Goal: Task Accomplishment & Management: Complete application form

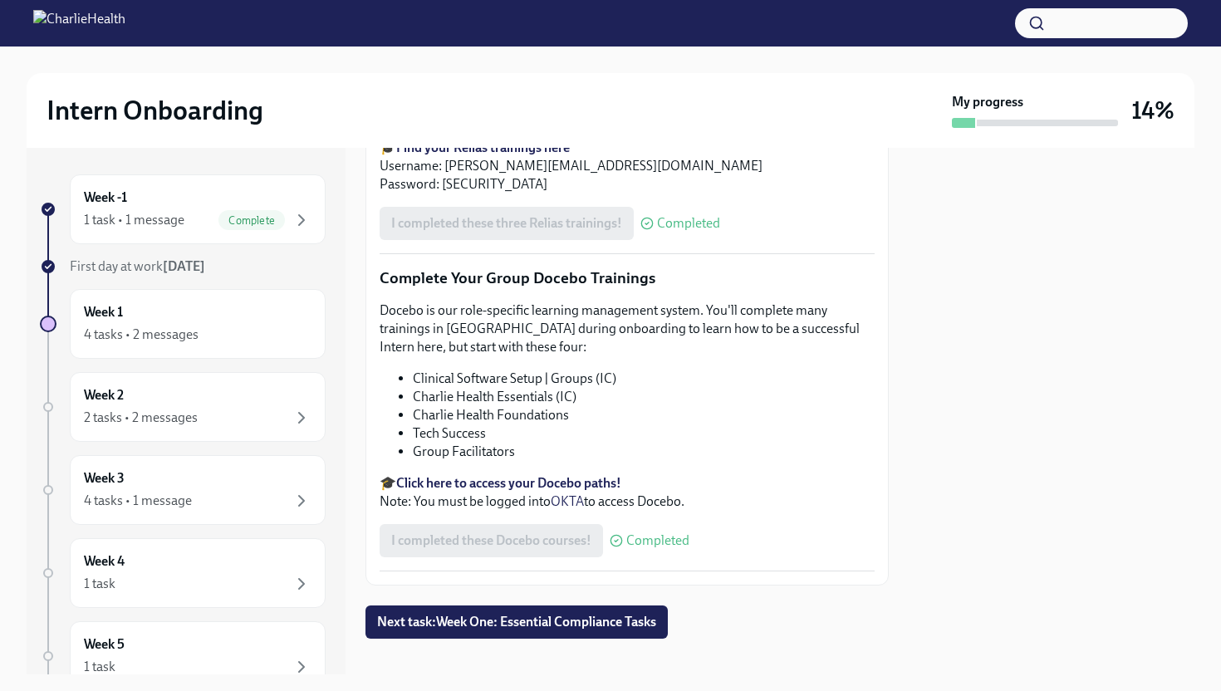
scroll to position [1918, 0]
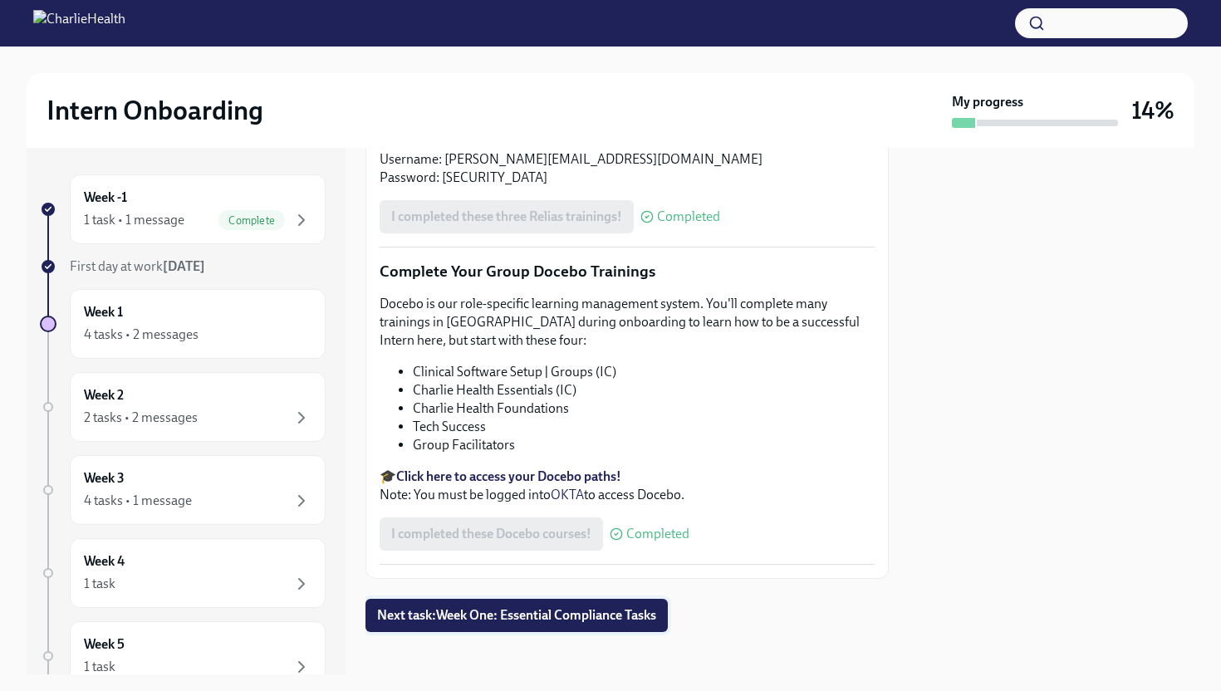
click at [526, 614] on span "Next task : Week One: Essential Compliance Tasks" at bounding box center [516, 615] width 279 height 17
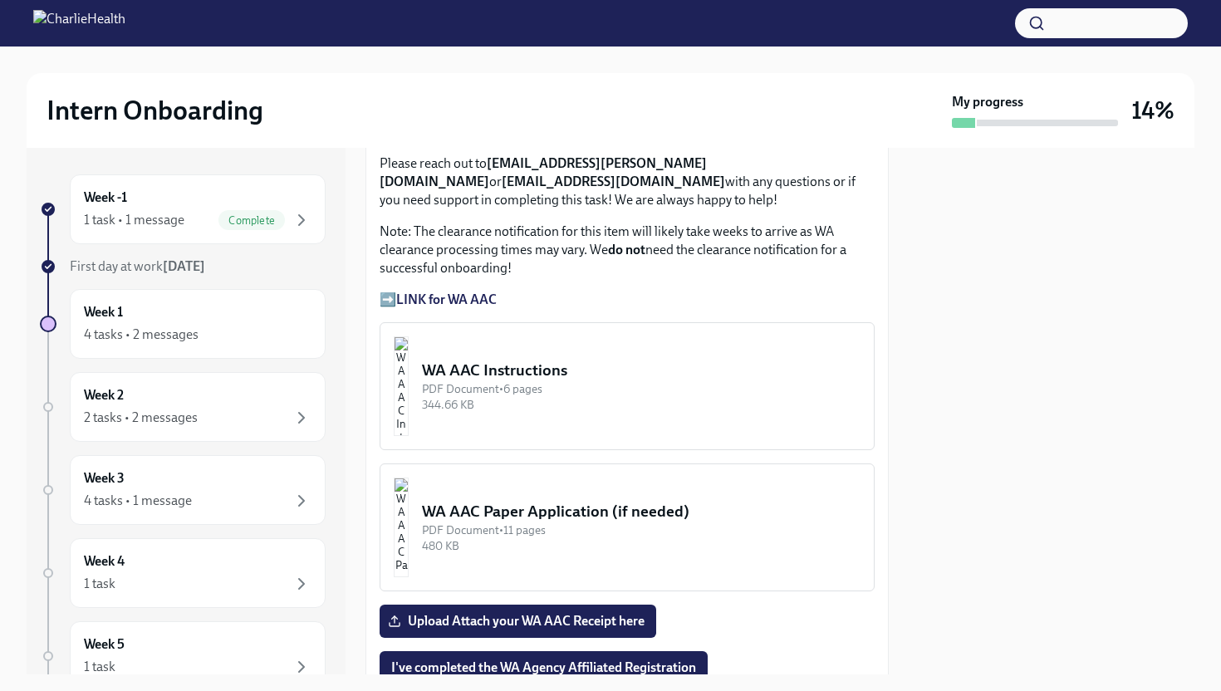
scroll to position [1313, 0]
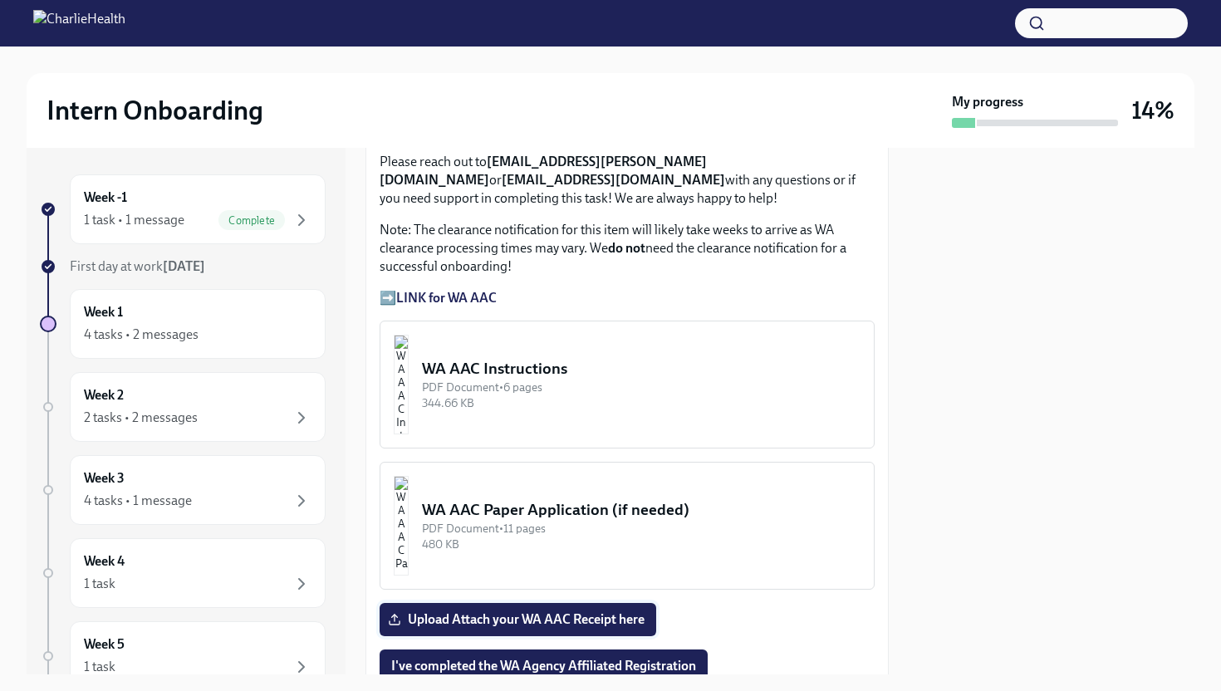
click at [507, 611] on span "Upload Attach your WA AAC Receipt here" at bounding box center [517, 619] width 253 height 17
click at [0, 0] on input "Upload Attach your WA AAC Receipt here" at bounding box center [0, 0] width 0 height 0
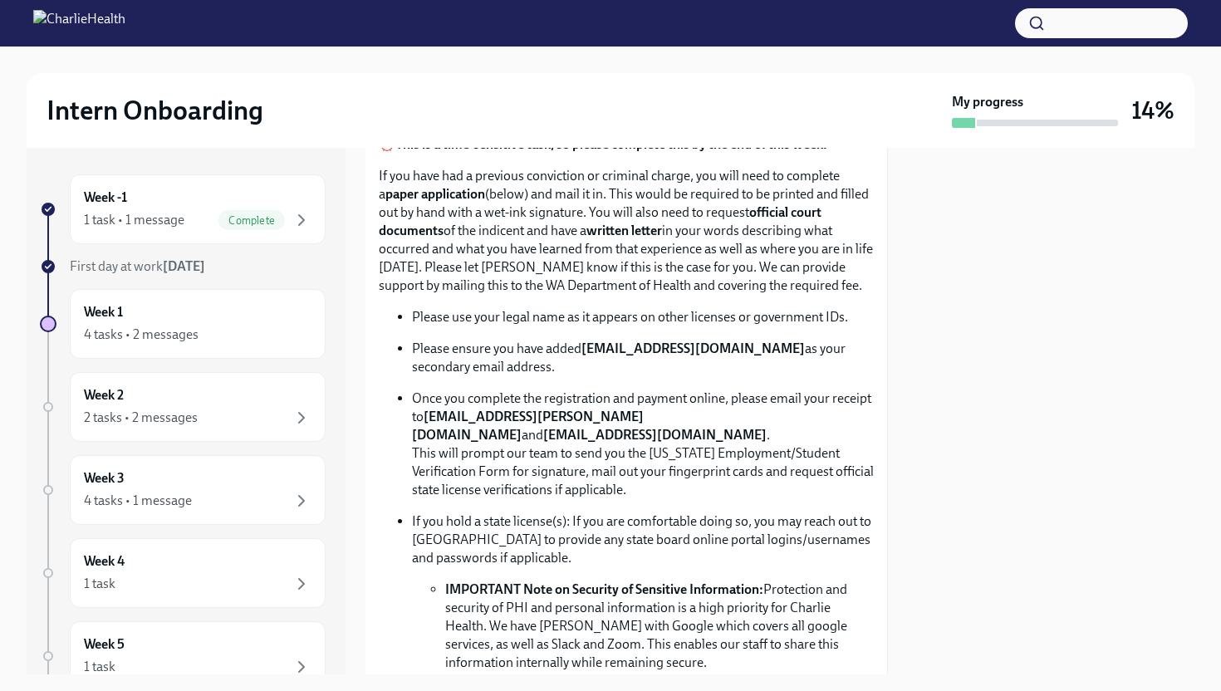
scroll to position [778, 1]
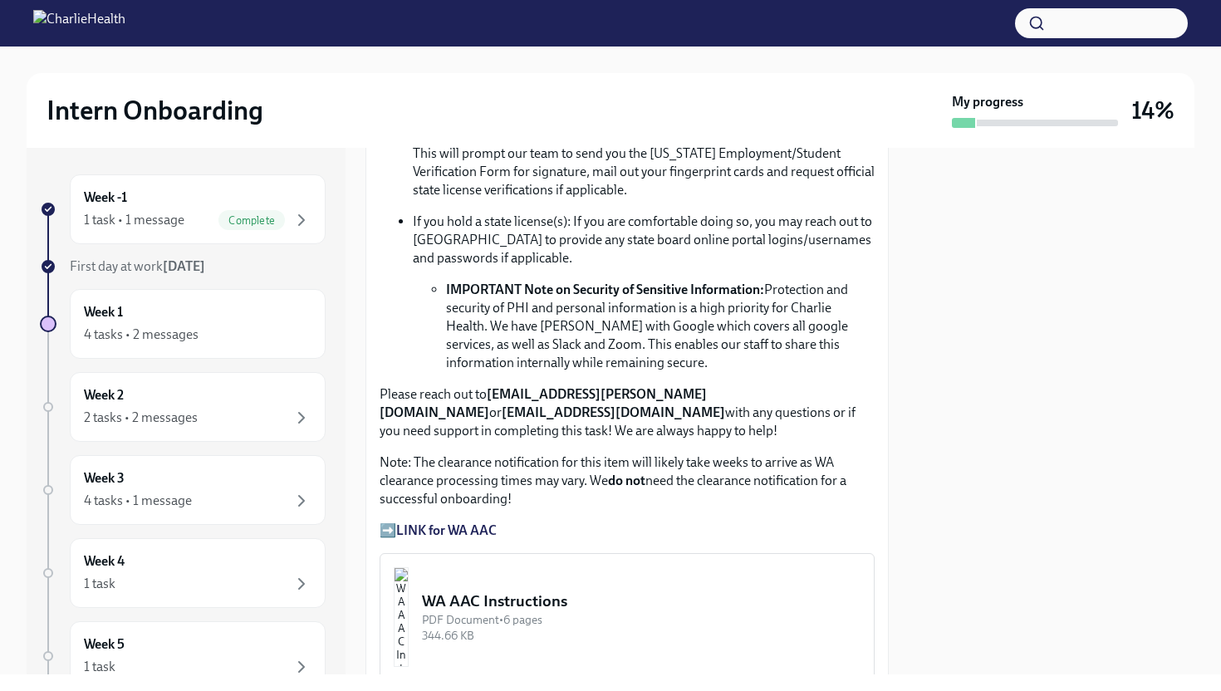
scroll to position [1082, 0]
click at [453, 521] on strong "LINK for WA AAC" at bounding box center [446, 529] width 100 height 16
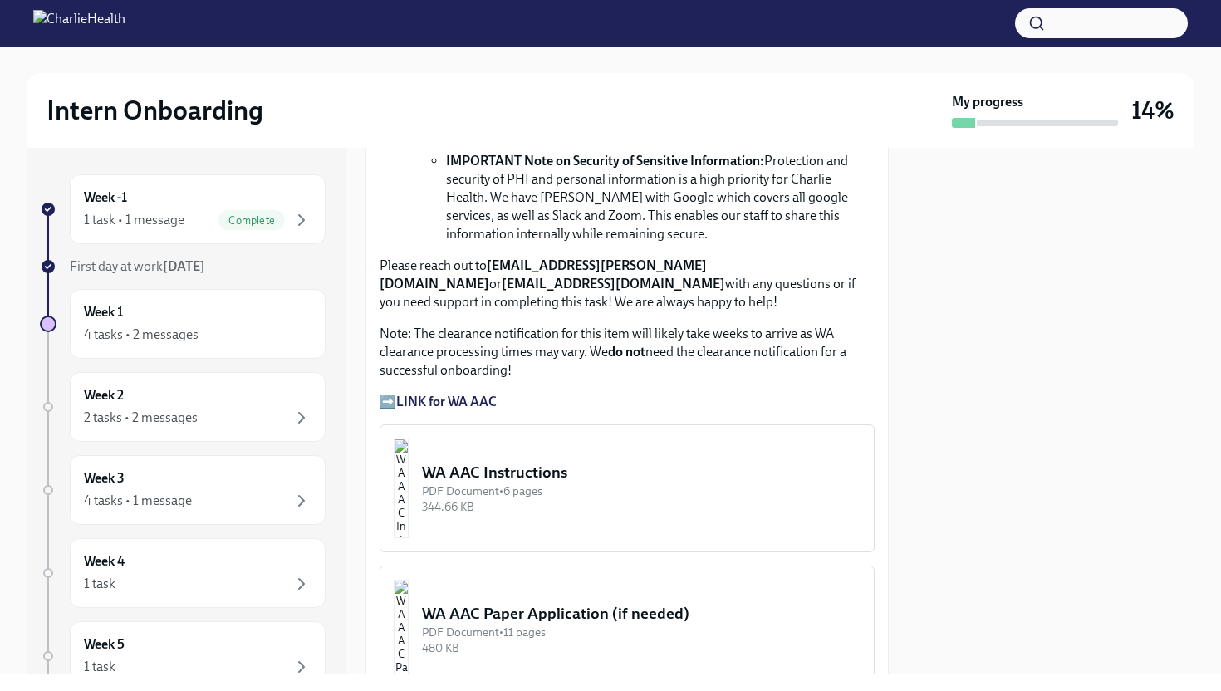
scroll to position [1253, 0]
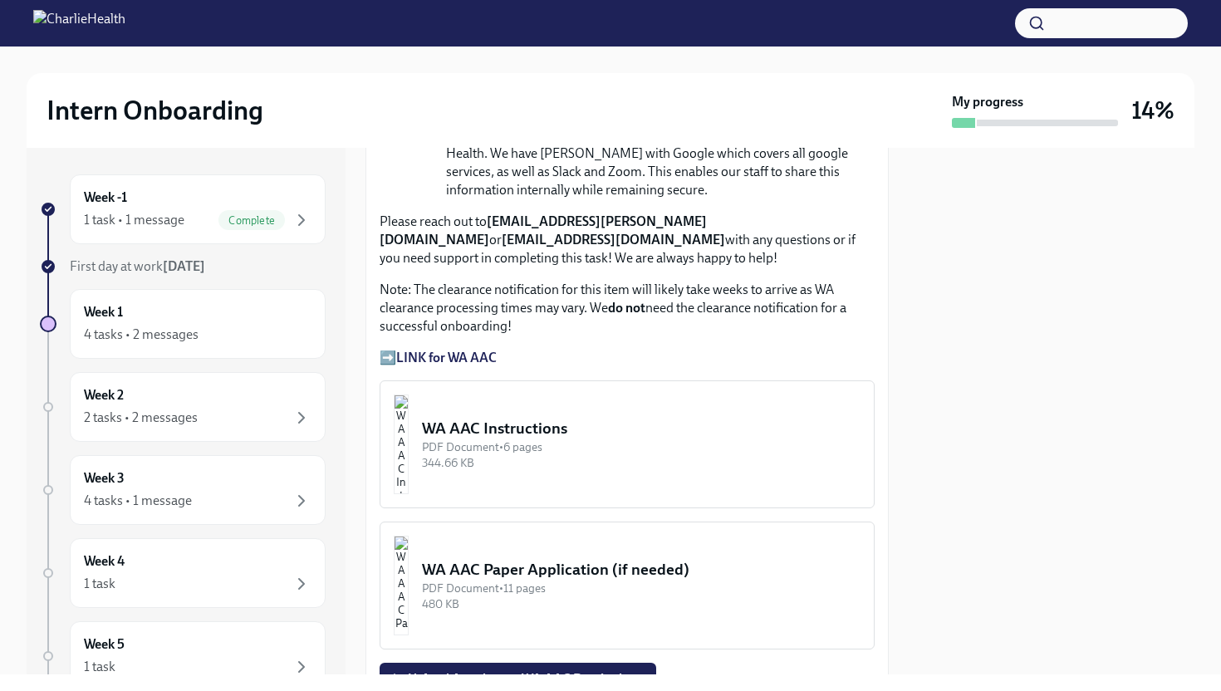
click at [408, 405] on img "button" at bounding box center [401, 444] width 15 height 100
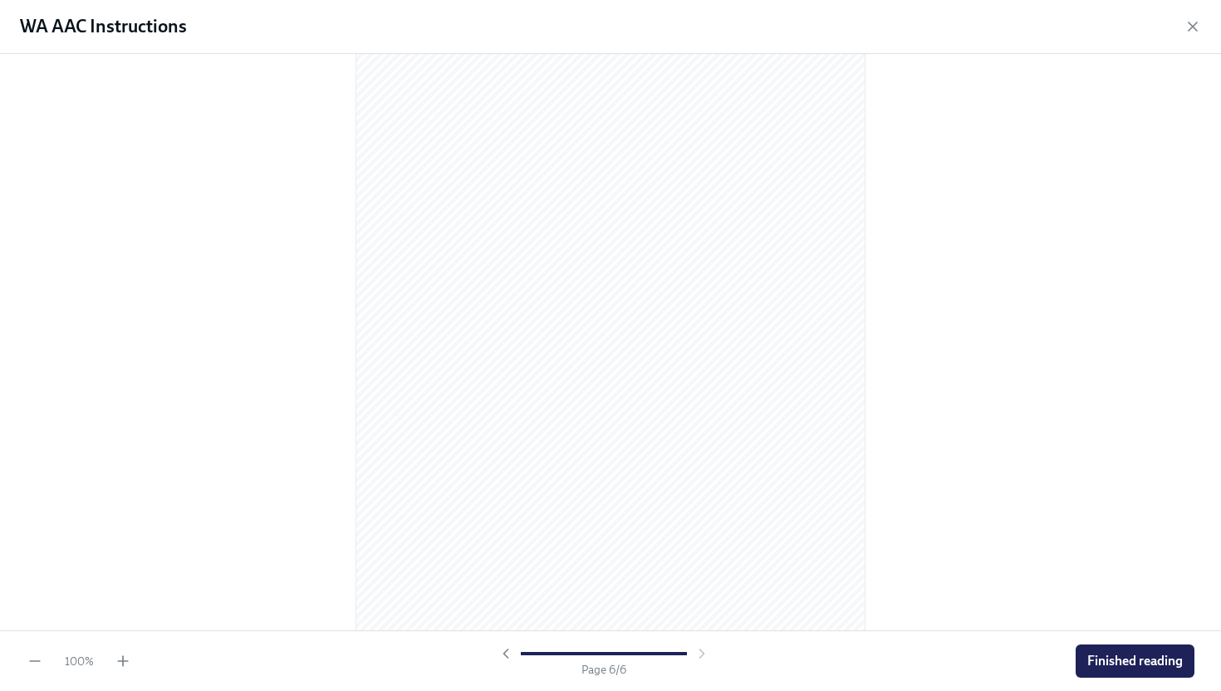
scroll to position [3415, 0]
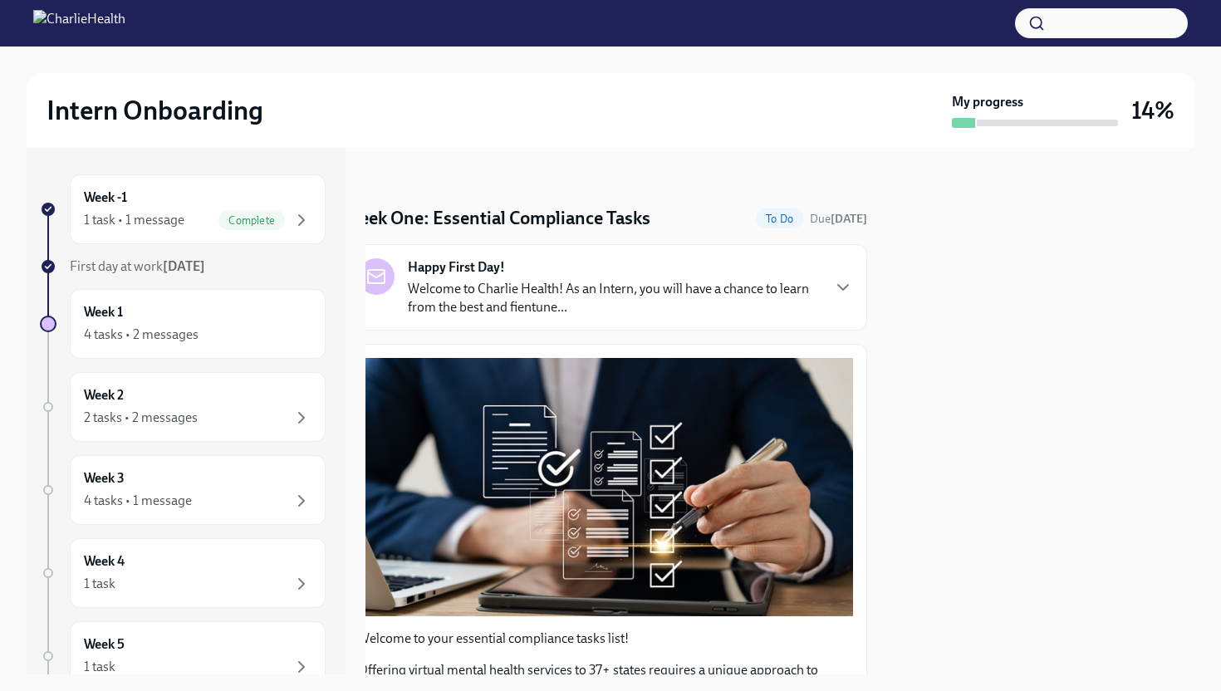
scroll to position [2, 0]
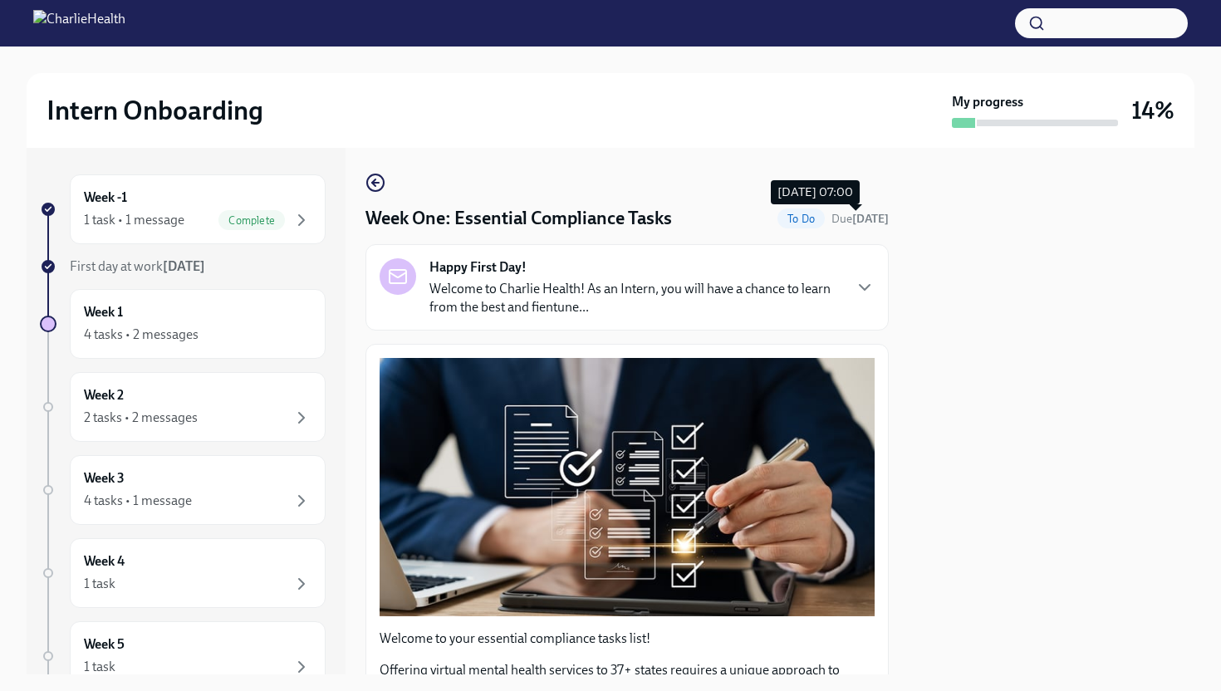
click at [840, 222] on span "Due in 3 days" at bounding box center [859, 219] width 57 height 14
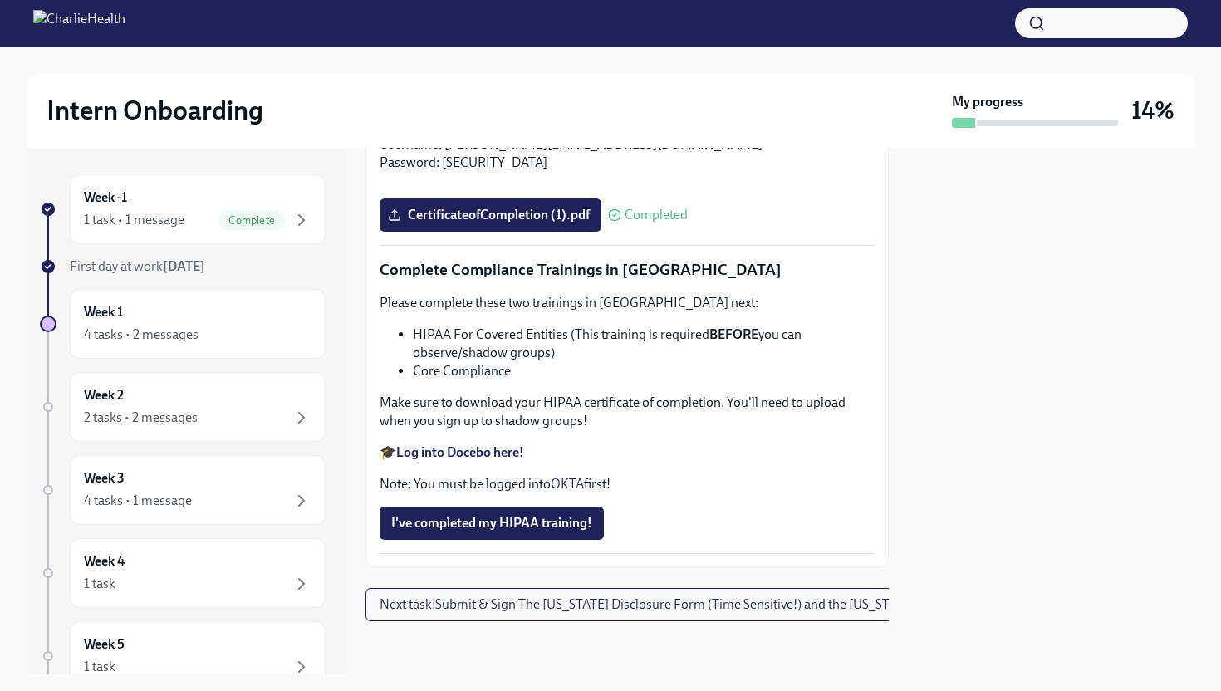
scroll to position [3831, 0]
click at [229, 330] on div "4 tasks • 2 messages" at bounding box center [197, 335] width 227 height 20
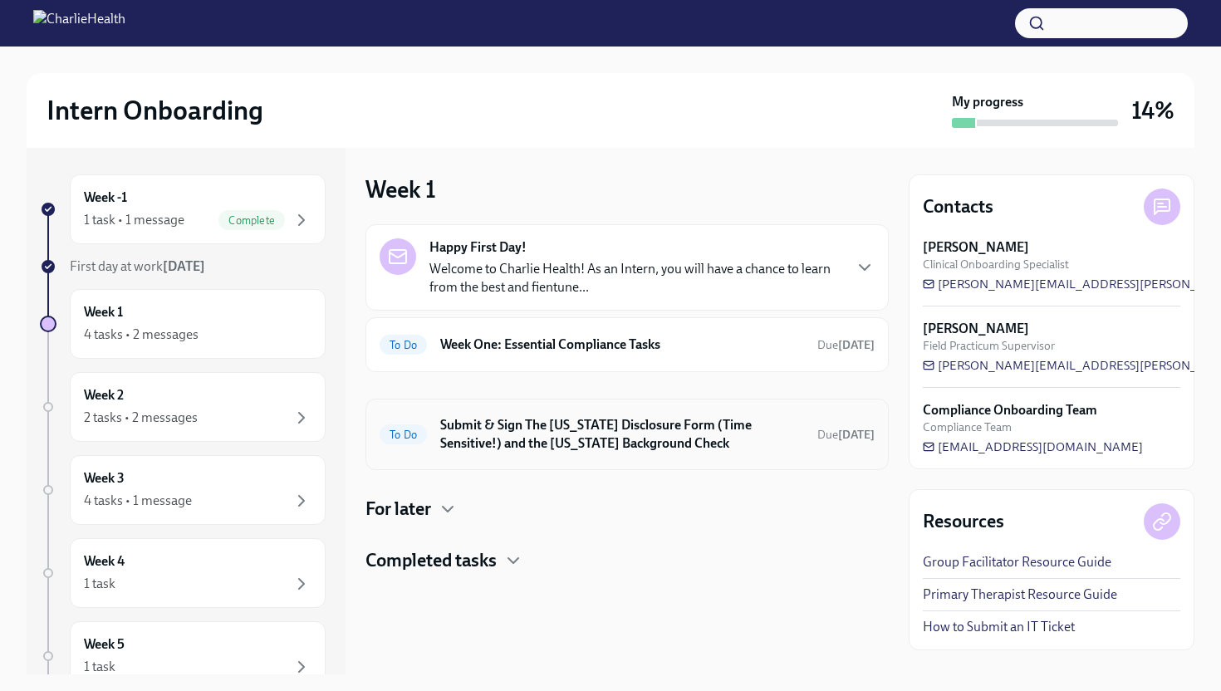
click at [457, 439] on h6 "Submit & Sign The [US_STATE] Disclosure Form (Time Sensitive!) and the [US_STAT…" at bounding box center [622, 434] width 364 height 37
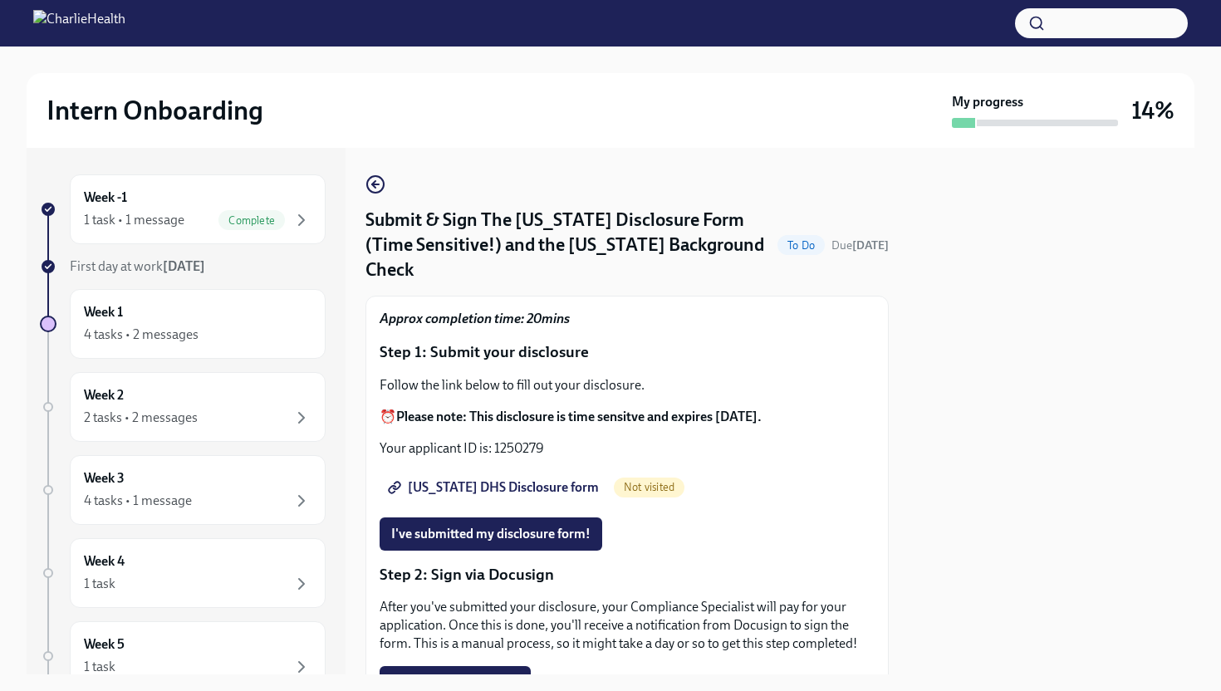
click at [457, 479] on span "Utah DHS Disclosure form" at bounding box center [495, 487] width 208 height 17
click at [533, 526] on span "I've submitted my disclosure form!" at bounding box center [490, 534] width 199 height 17
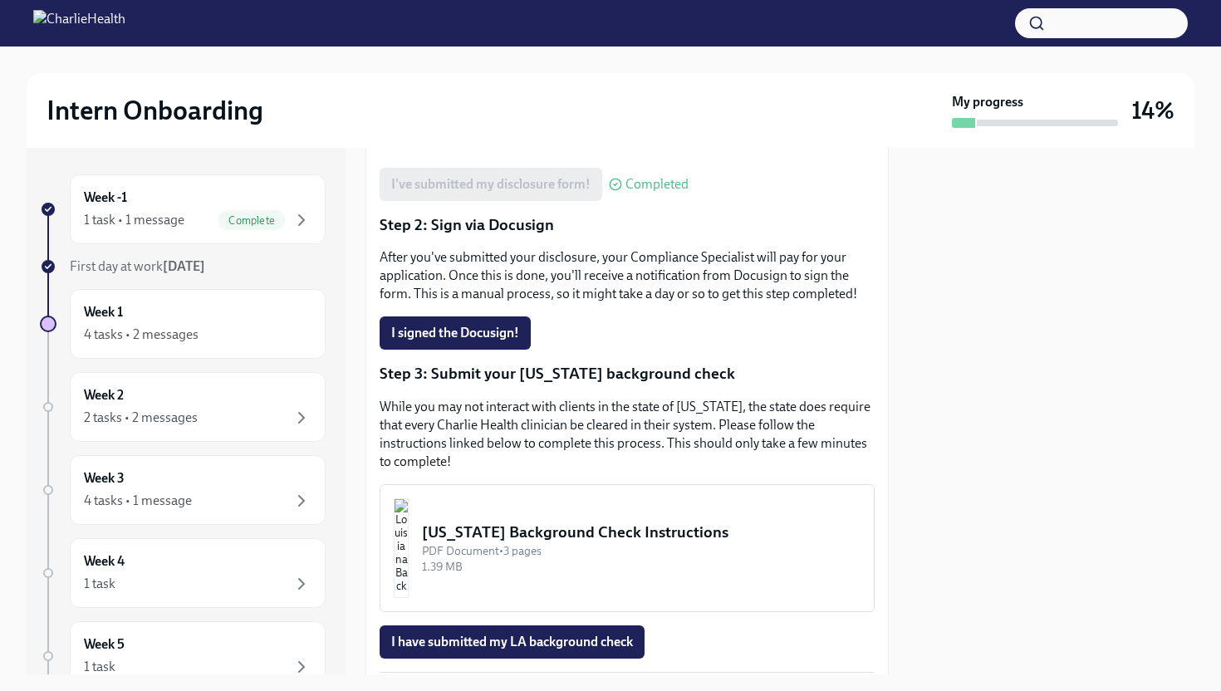
scroll to position [390, 0]
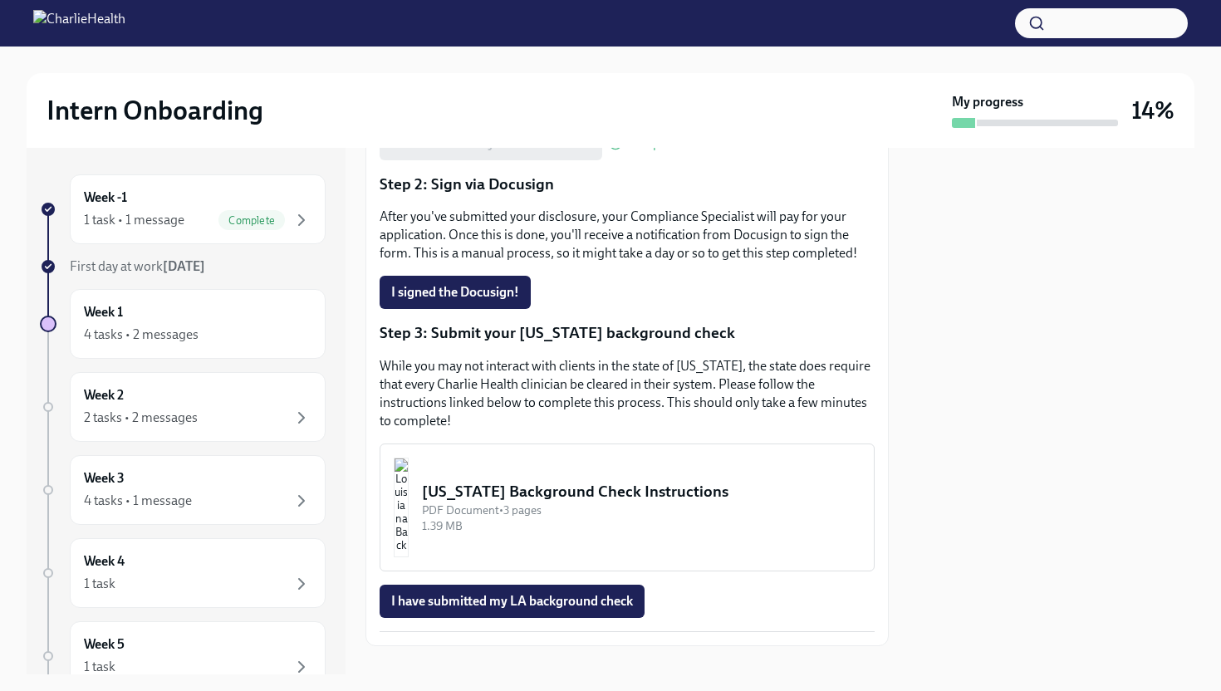
click at [408, 466] on img "button" at bounding box center [401, 507] width 15 height 100
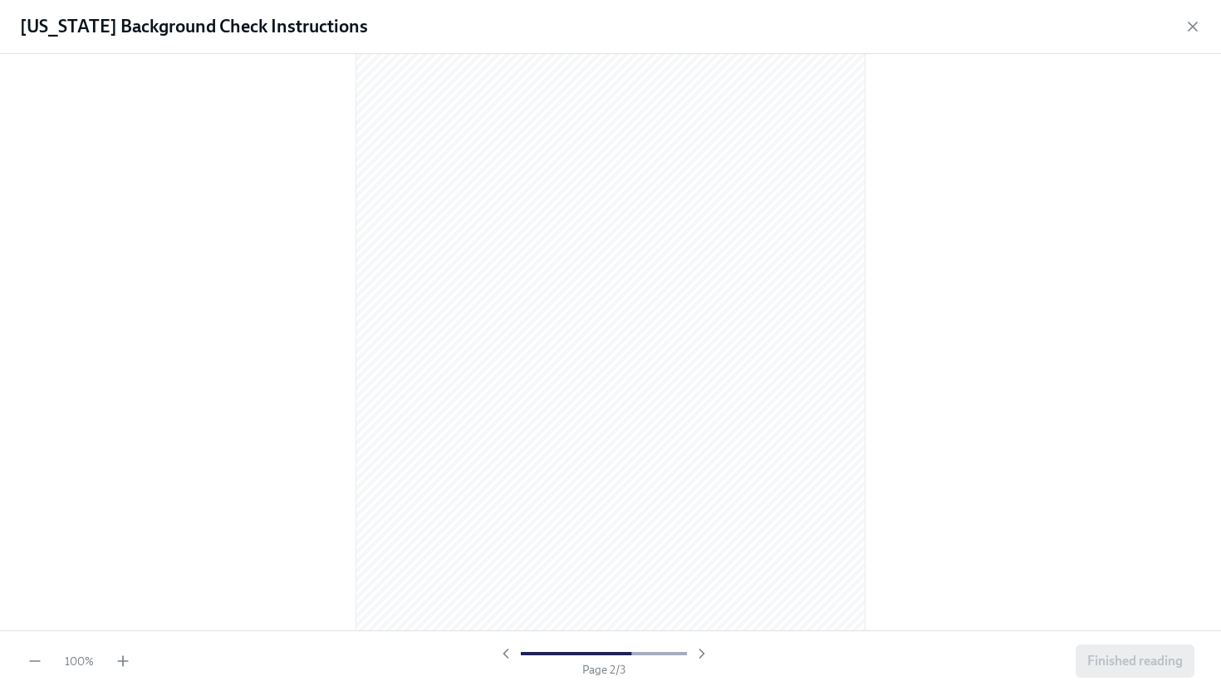
scroll to position [1455, 0]
click at [1113, 657] on span "Finished reading" at bounding box center [1134, 661] width 95 height 17
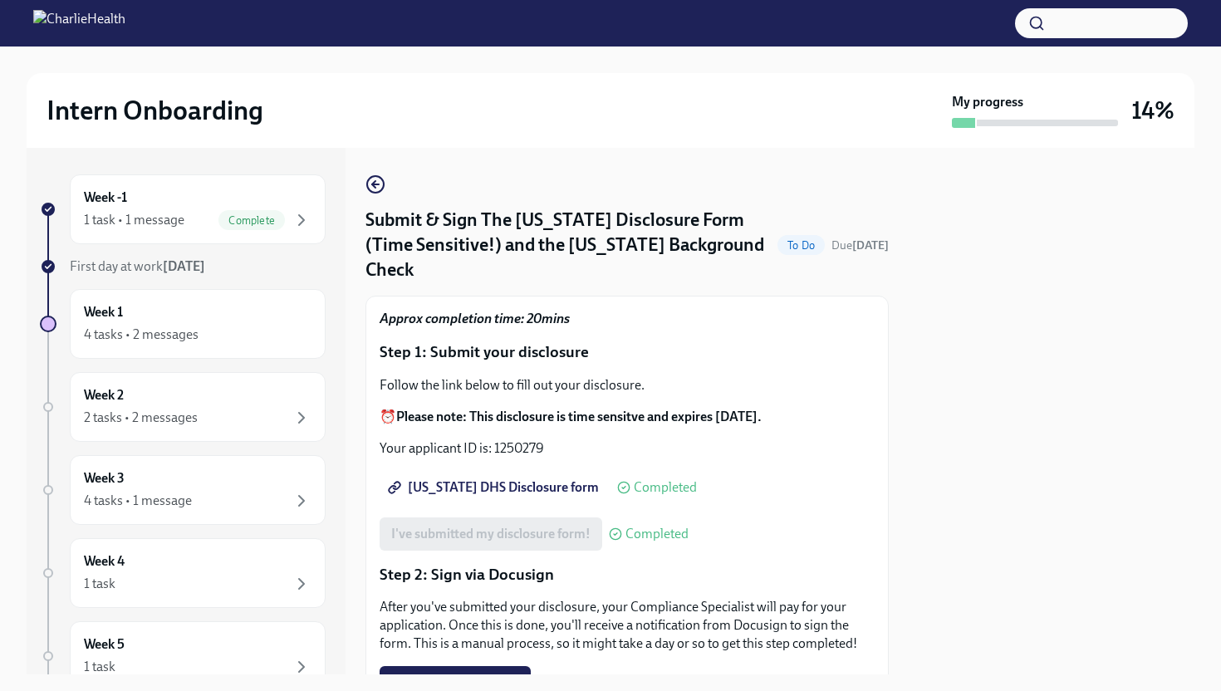
scroll to position [390, 0]
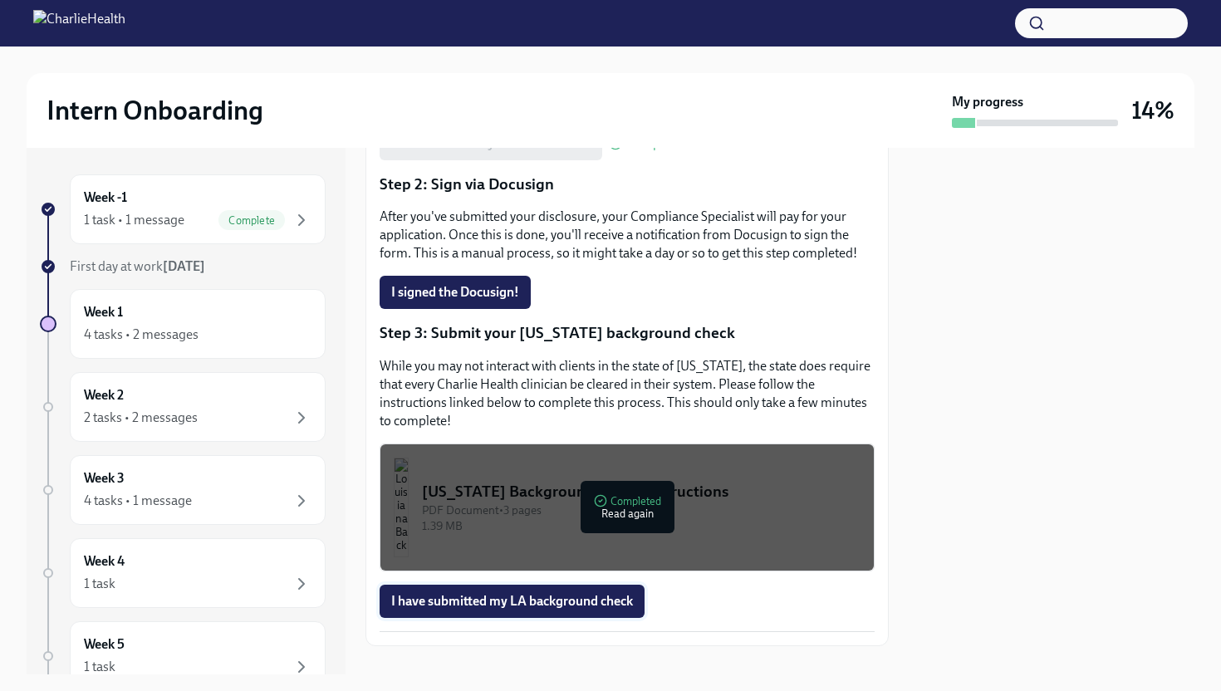
click at [475, 585] on button "I have submitted my LA background check" at bounding box center [511, 601] width 265 height 33
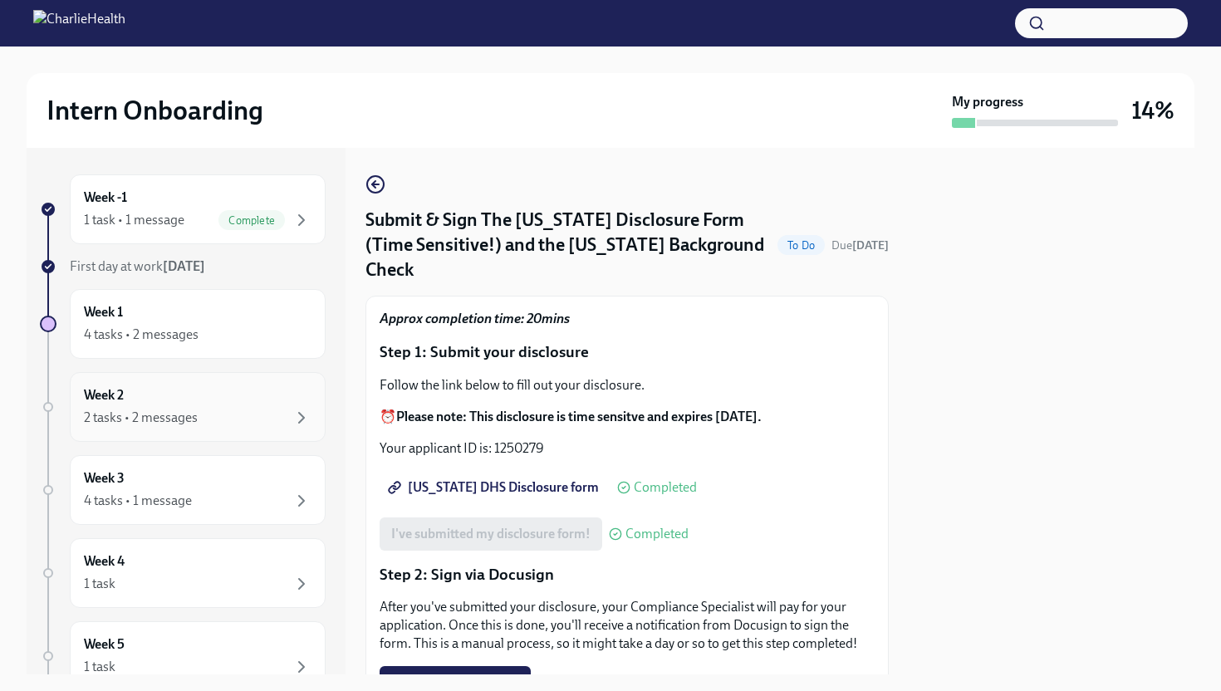
click at [231, 426] on div "2 tasks • 2 messages" at bounding box center [197, 418] width 227 height 20
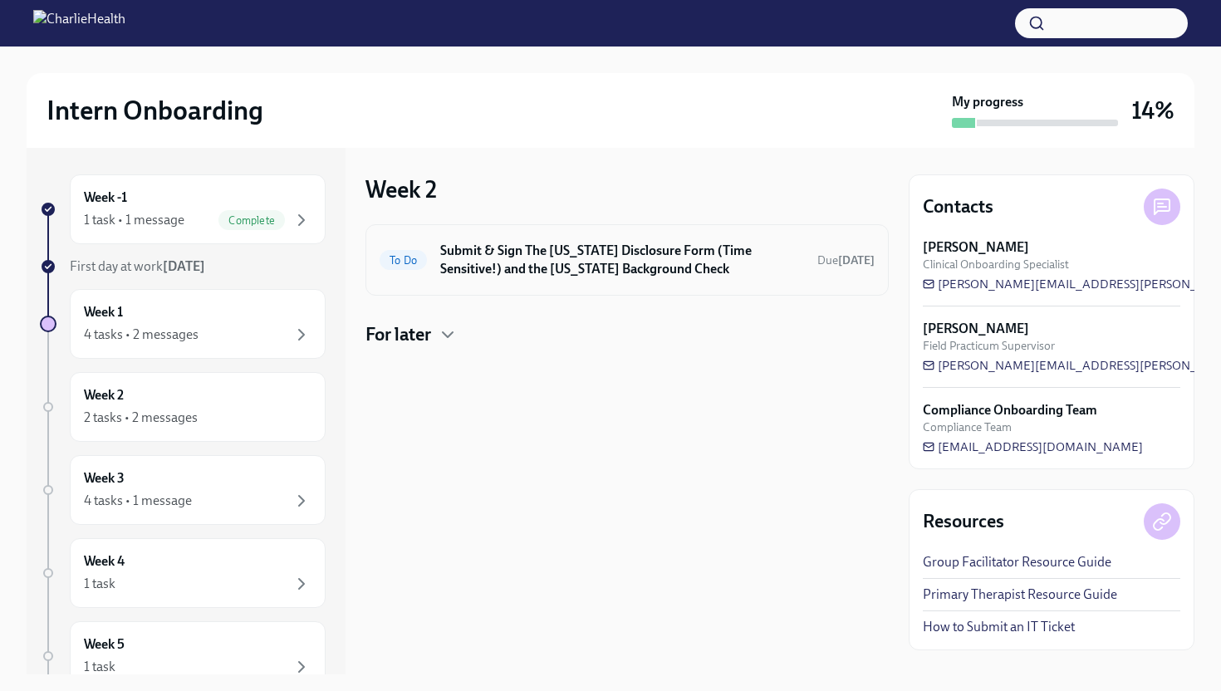
click at [507, 277] on h6 "Submit & Sign The [US_STATE] Disclosure Form (Time Sensitive!) and the [US_STAT…" at bounding box center [622, 260] width 364 height 37
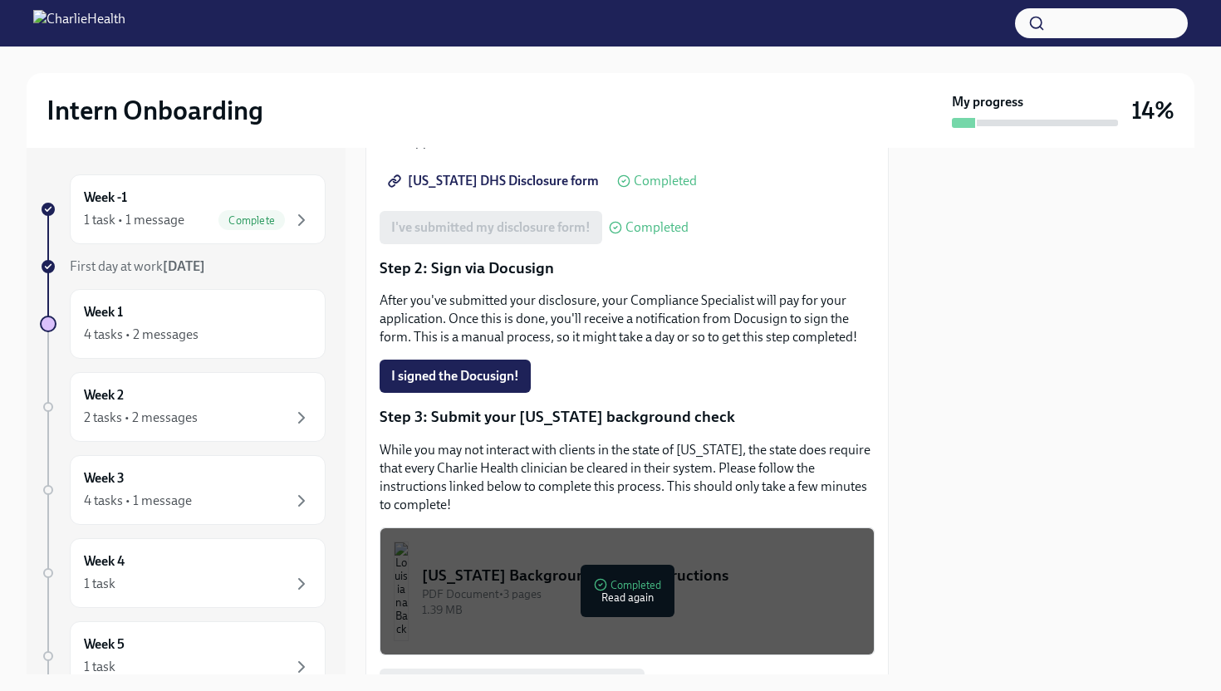
scroll to position [390, 0]
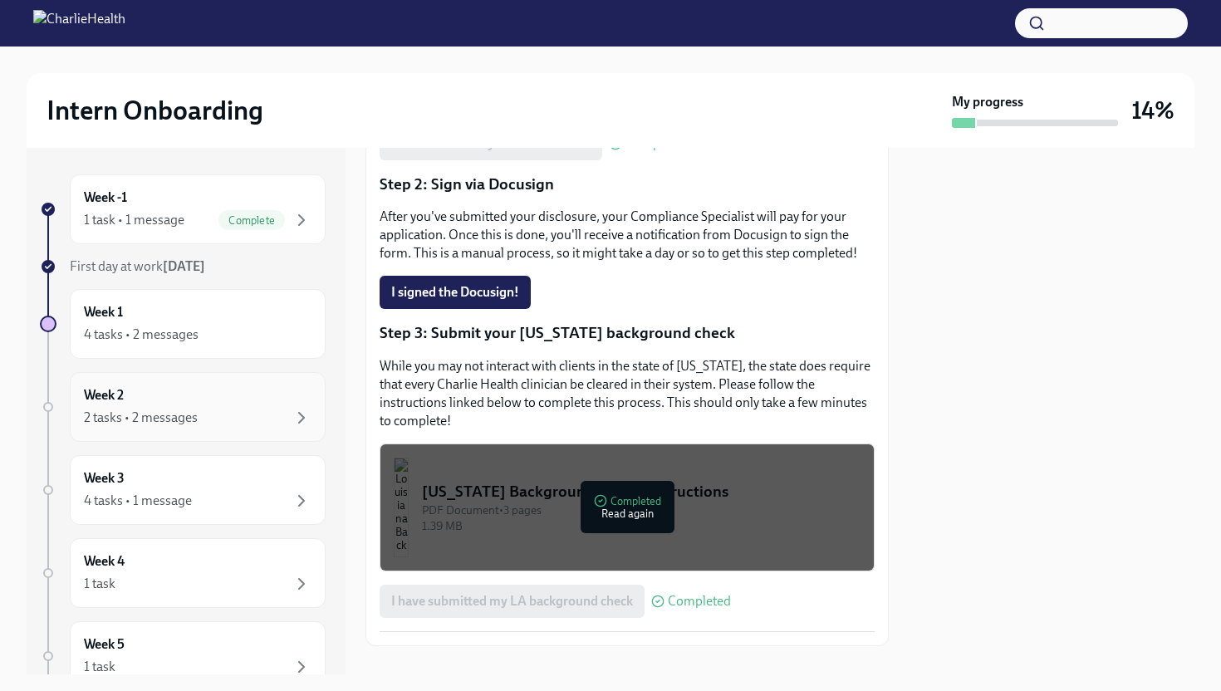
click at [215, 423] on div "2 tasks • 2 messages" at bounding box center [197, 418] width 227 height 20
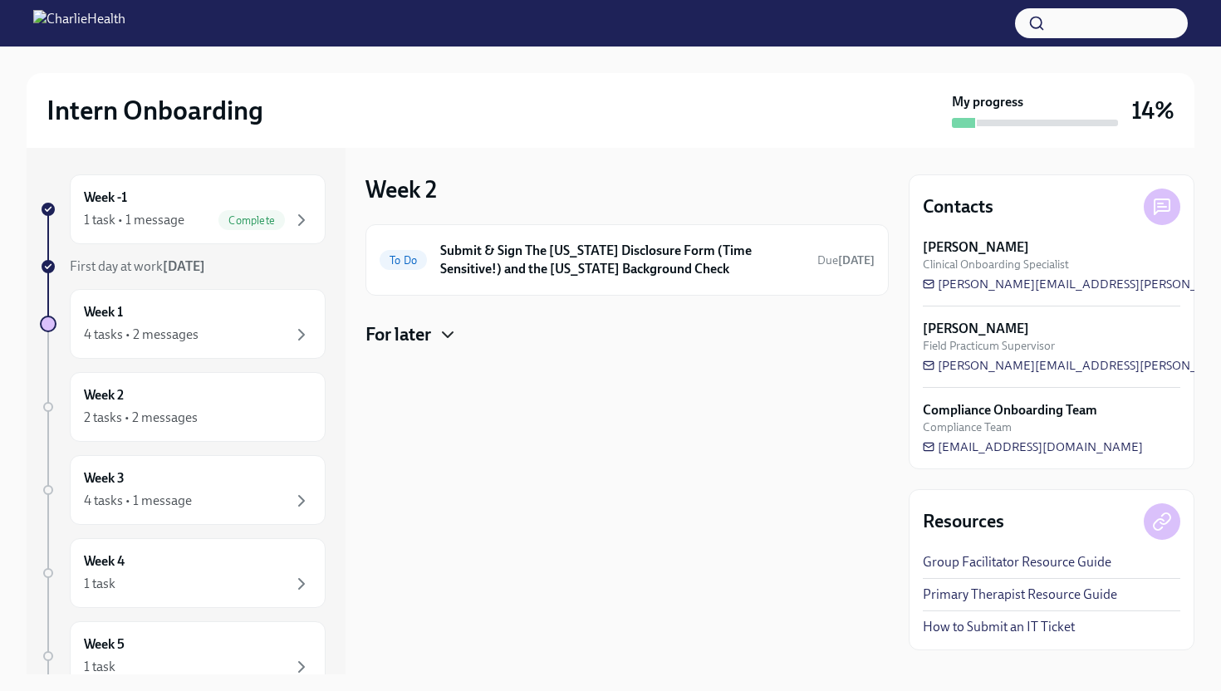
click at [443, 330] on icon "button" at bounding box center [448, 335] width 20 height 20
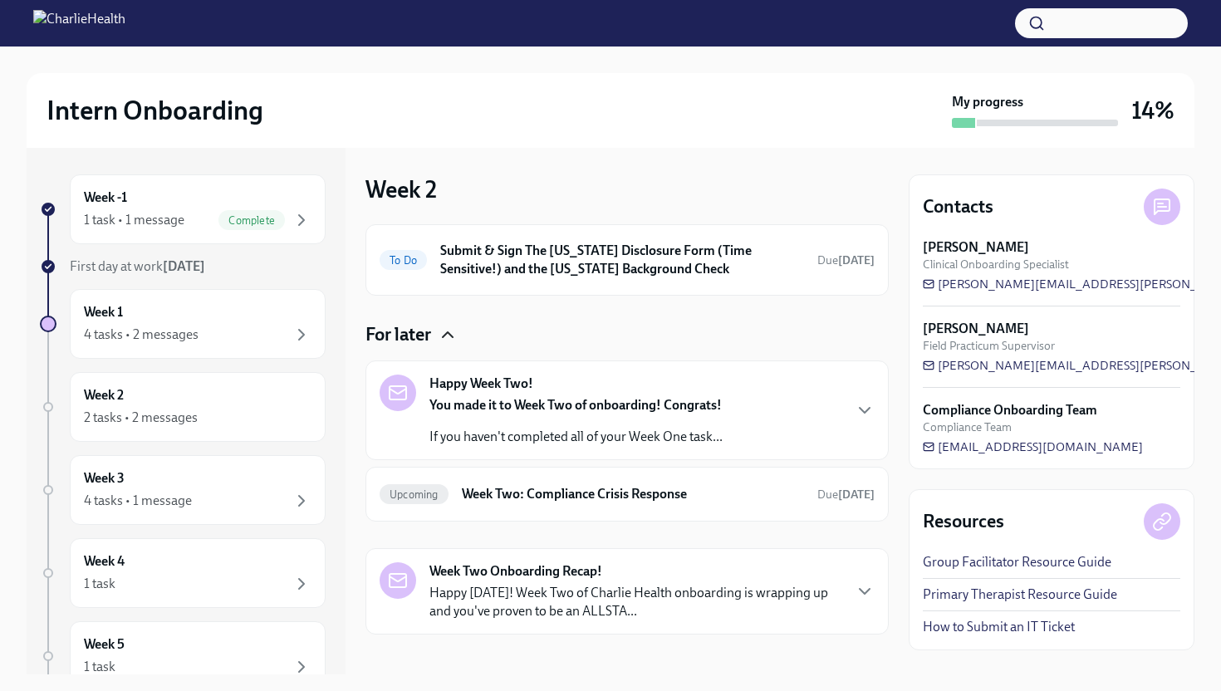
click at [681, 399] on strong "You made it to Week Two of onboarding! Congrats!" at bounding box center [575, 405] width 292 height 16
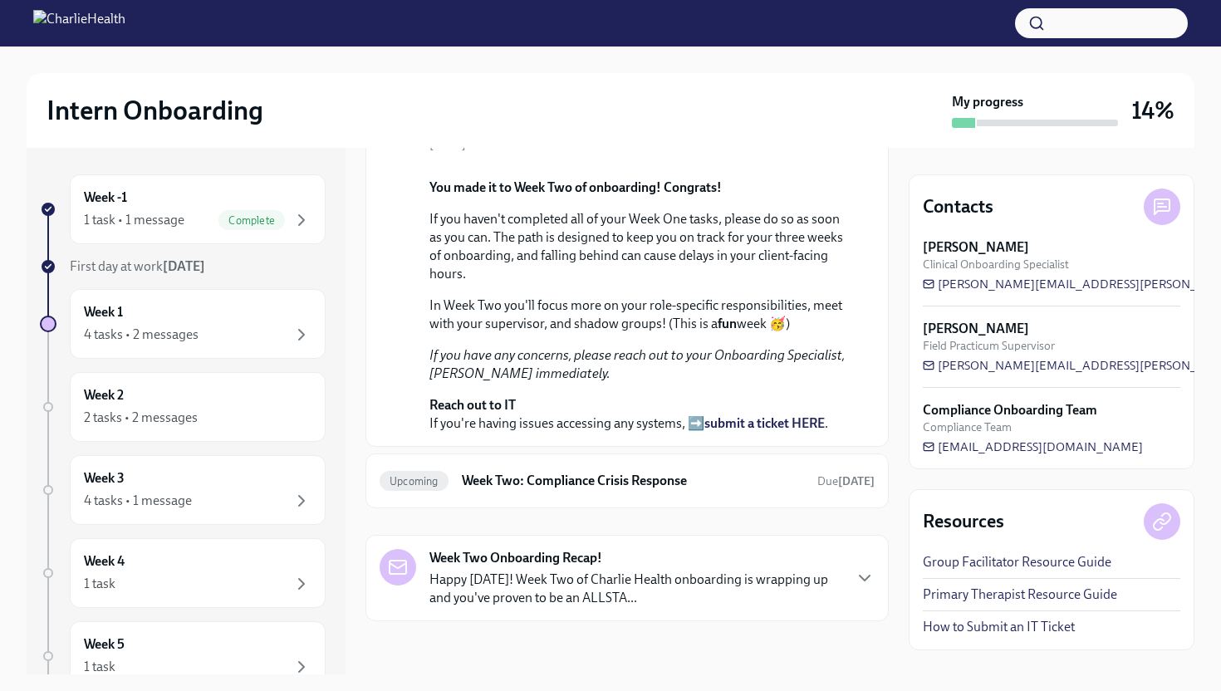
scroll to position [471, 0]
click at [533, 477] on h6 "Week Two: Compliance Crisis Response" at bounding box center [633, 481] width 342 height 18
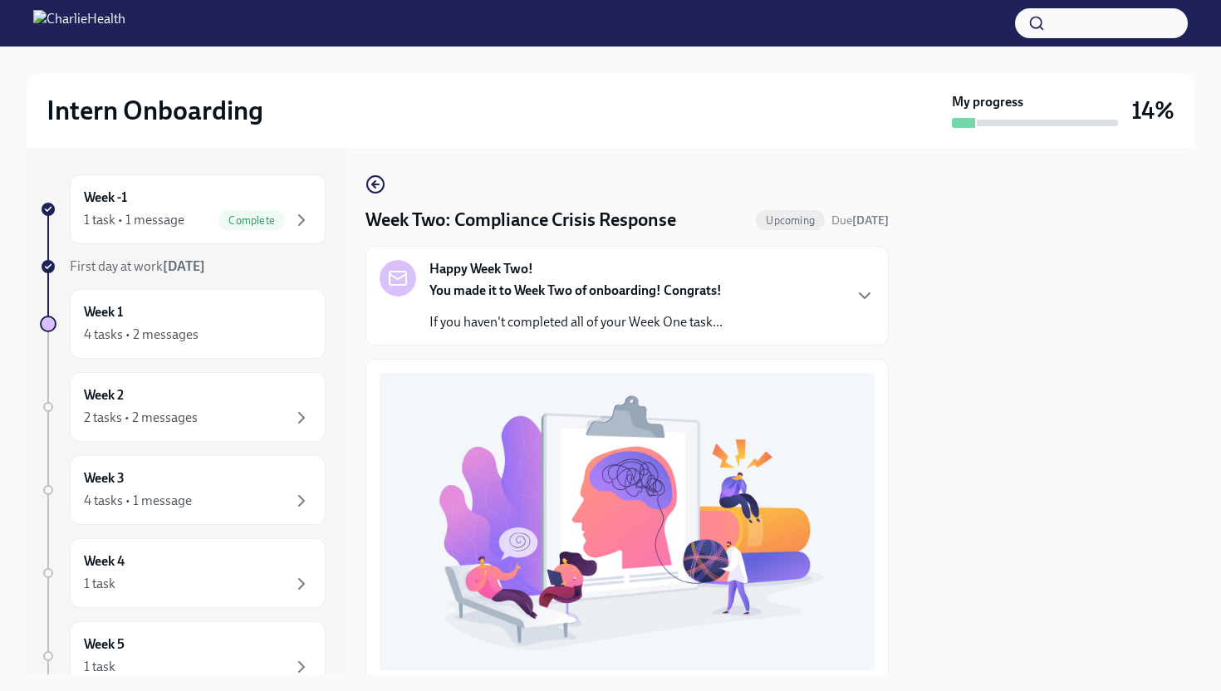
click at [561, 312] on div "You made it to Week Two of onboarding! Congrats! If you haven't completed all o…" at bounding box center [575, 306] width 293 height 50
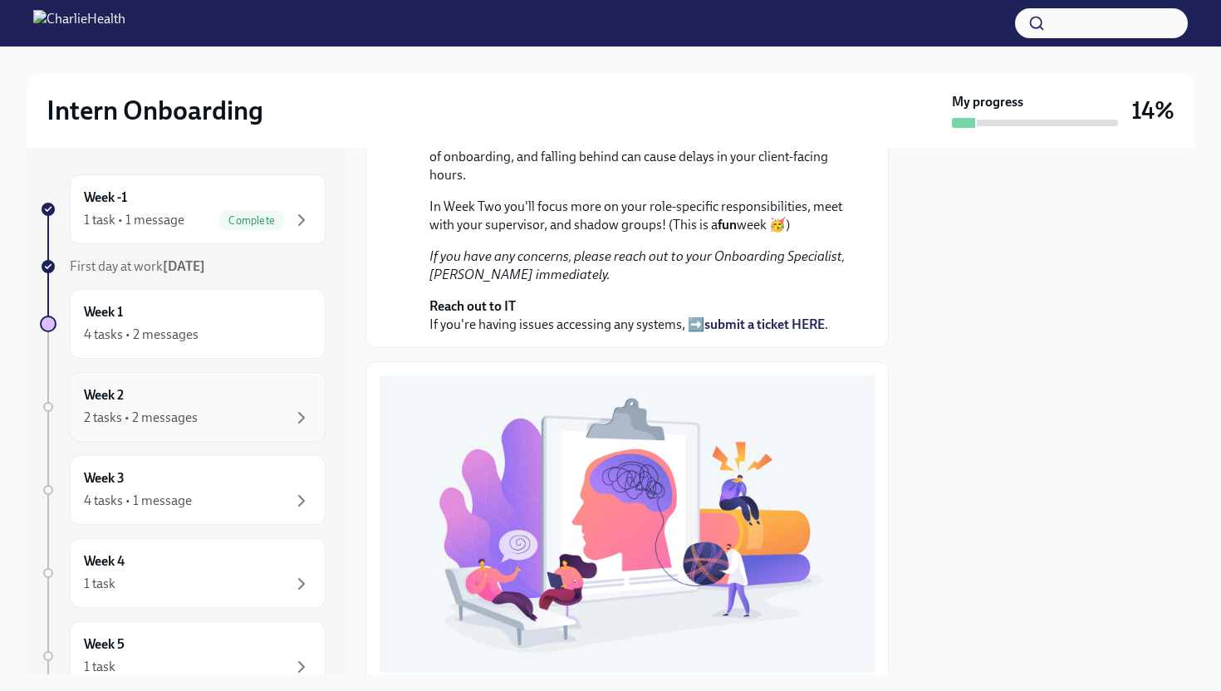
scroll to position [2, 0]
click at [242, 205] on div "Week -1 1 task • 1 message Complete" at bounding box center [197, 208] width 227 height 42
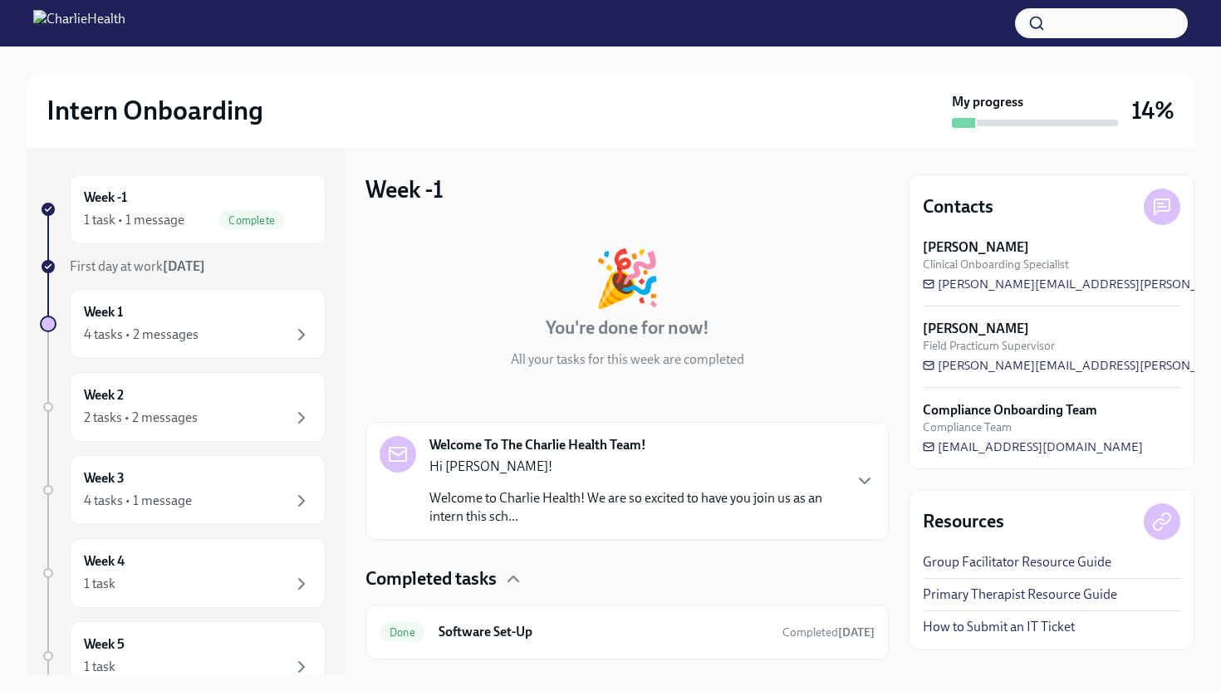
scroll to position [38, 0]
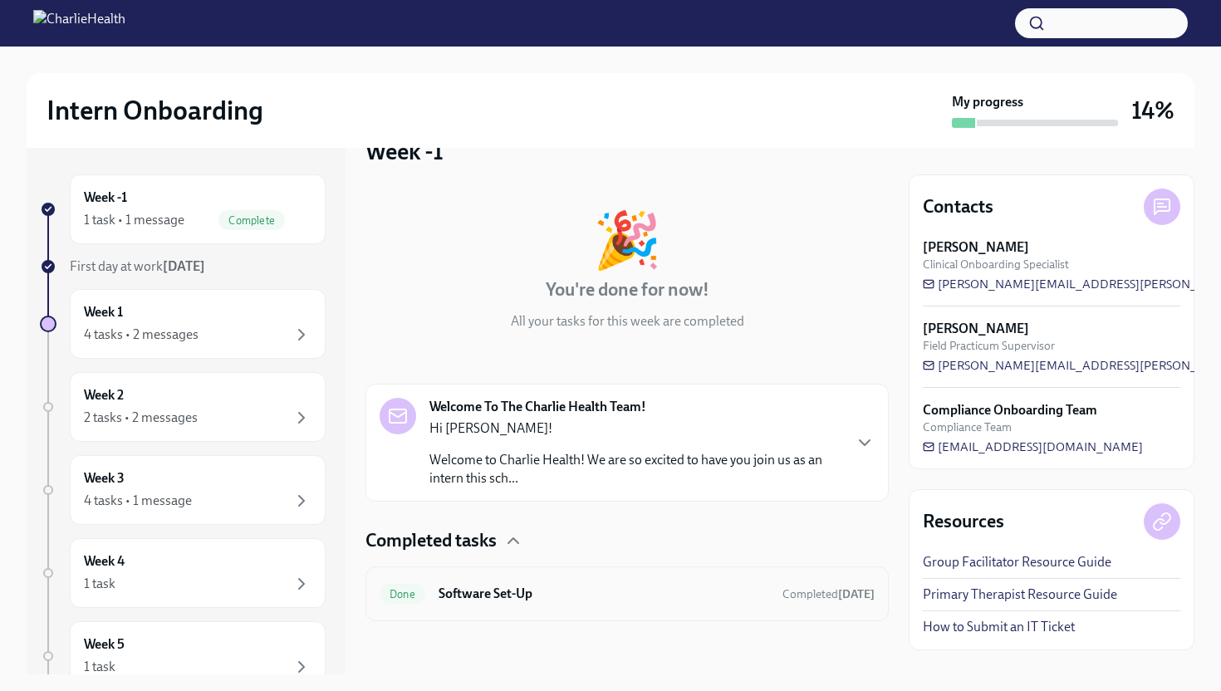
click at [519, 604] on div "Done Software Set-Up Completed today" at bounding box center [626, 593] width 495 height 27
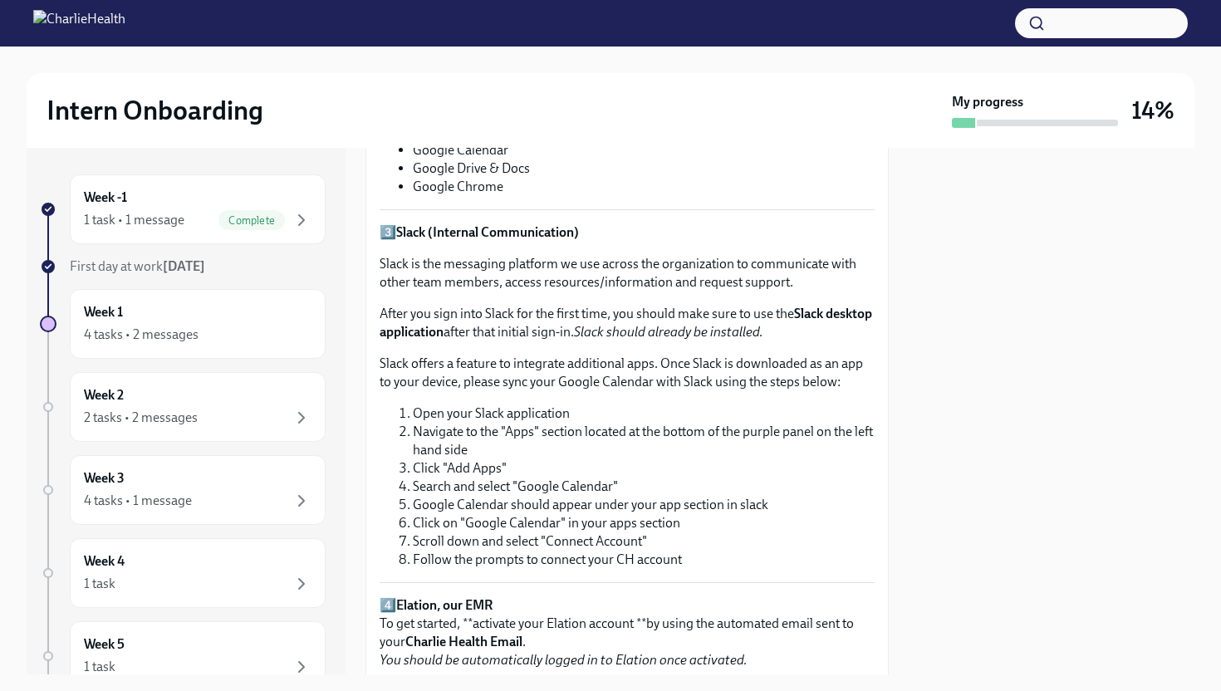
scroll to position [1163, 0]
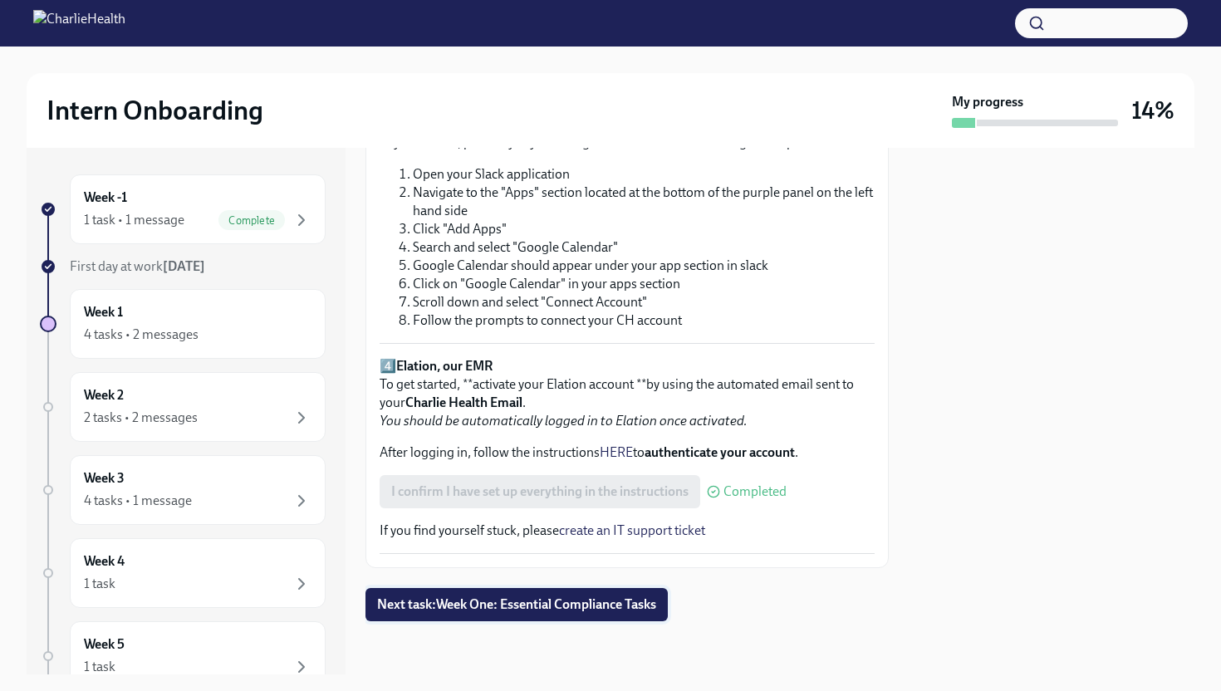
click at [526, 612] on span "Next task : Week One: Essential Compliance Tasks" at bounding box center [516, 604] width 279 height 17
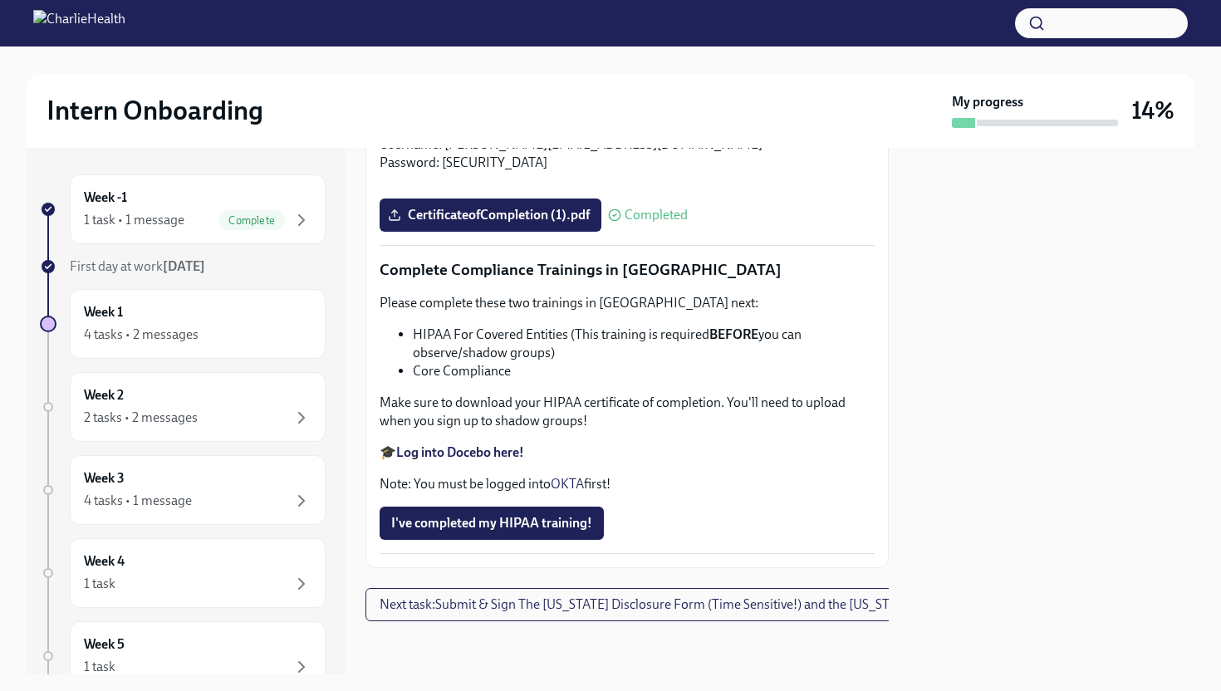
scroll to position [3789, 0]
click at [505, 531] on span "I've completed my HIPAA training!" at bounding box center [491, 523] width 201 height 17
